Goal: Navigation & Orientation: Understand site structure

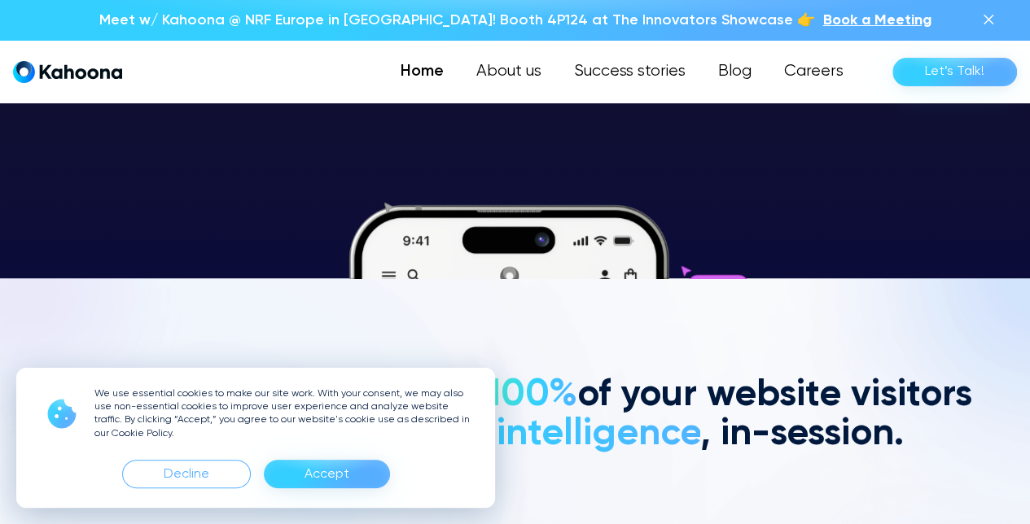
scroll to position [246, 0]
click at [574, 68] on link "Success stories" at bounding box center [628, 71] width 147 height 33
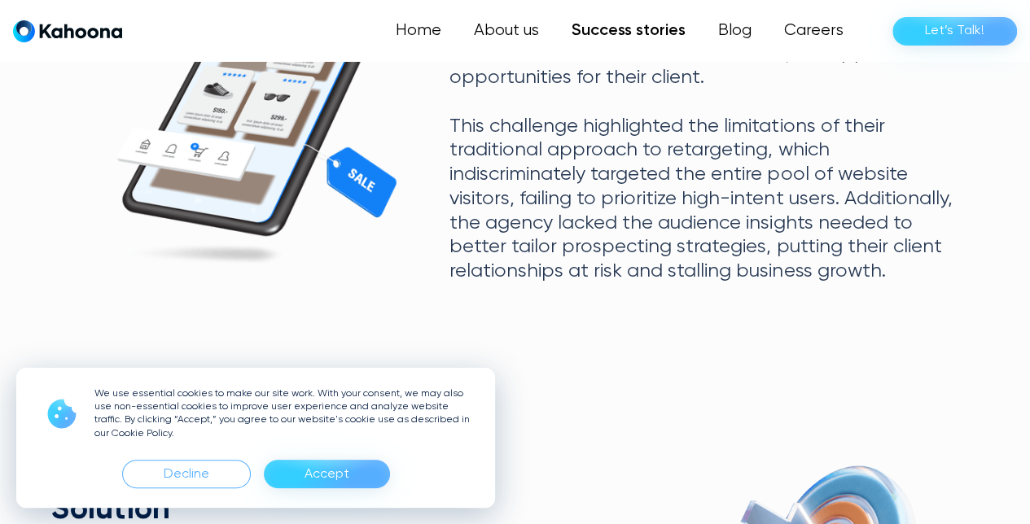
scroll to position [902, 0]
click at [350, 462] on div "Accept" at bounding box center [327, 474] width 126 height 28
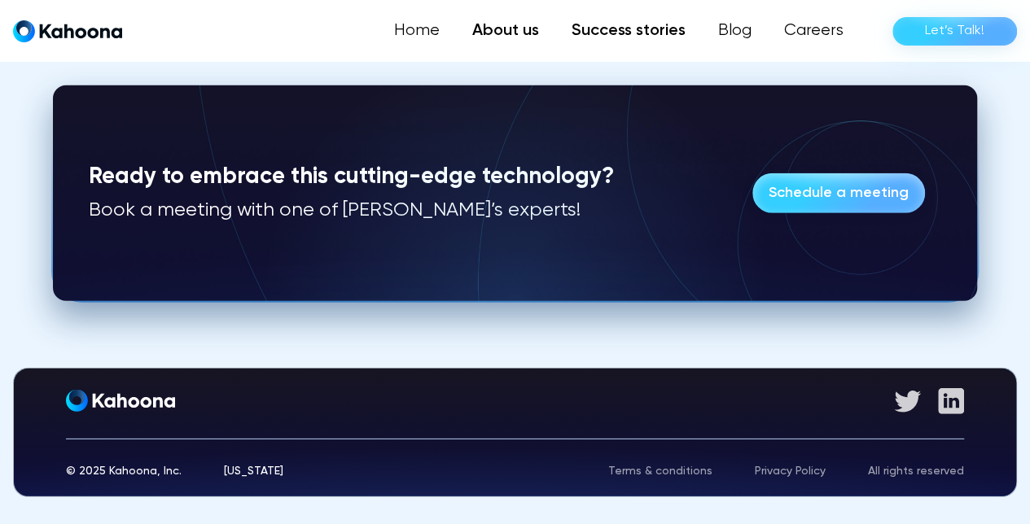
scroll to position [5245, 0]
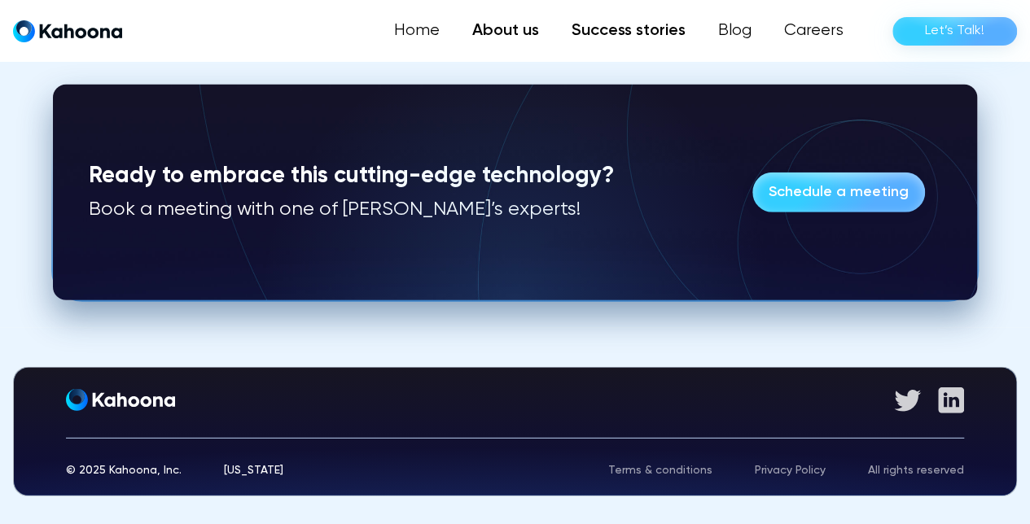
click at [498, 37] on link "About us" at bounding box center [505, 31] width 99 height 33
